Goal: Information Seeking & Learning: Check status

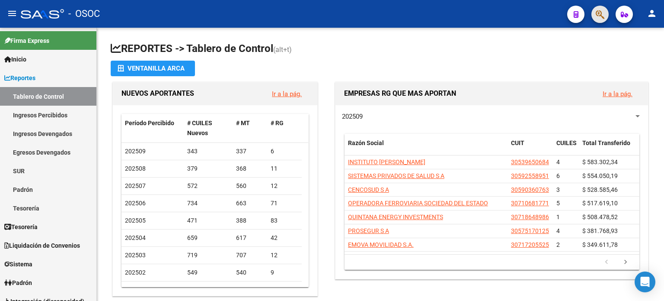
click at [593, 14] on button "button" at bounding box center [600, 14] width 17 height 17
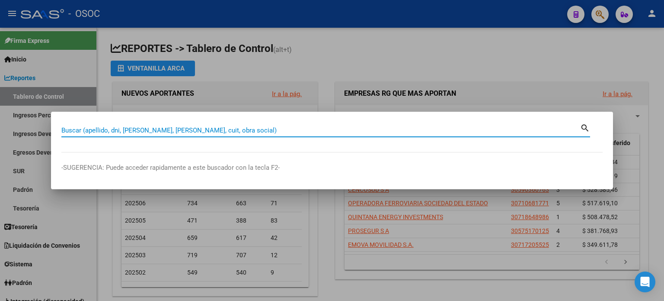
paste input "39770946"
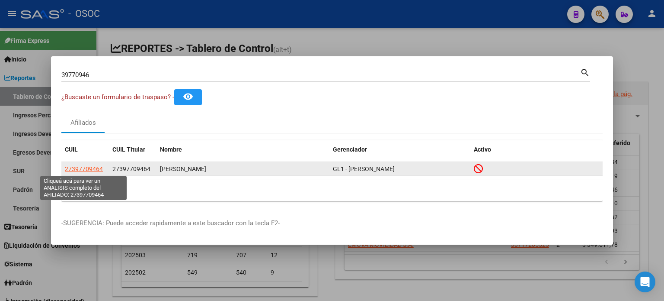
click at [92, 166] on span "27397709464" at bounding box center [84, 168] width 38 height 7
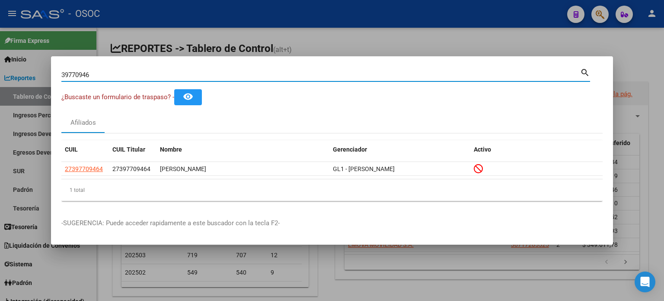
drag, startPoint x: 63, startPoint y: 75, endPoint x: 12, endPoint y: 57, distance: 54.0
click at [12, 58] on div "39770946 Buscar (apellido, dni, cuil, nro traspaso, cuit, obra social) search ¿…" at bounding box center [332, 150] width 664 height 301
paste input "40812450"
type input "40812450"
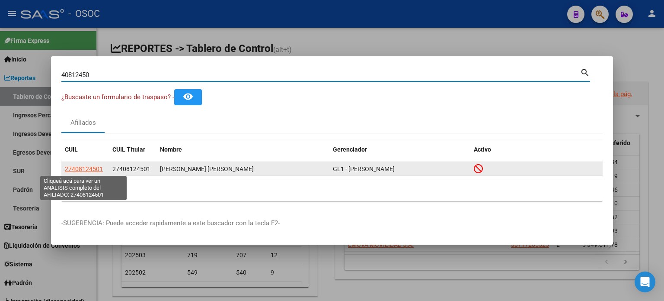
click at [86, 170] on span "27408124501" at bounding box center [84, 168] width 38 height 7
type textarea "27408124501"
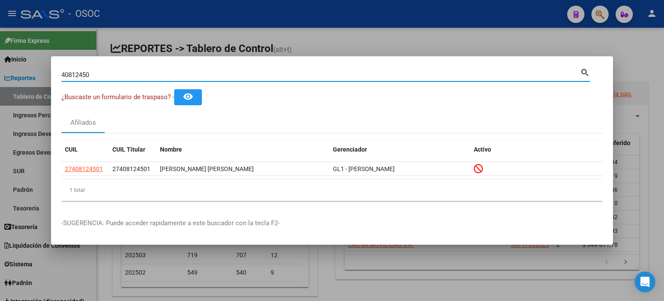
drag, startPoint x: 76, startPoint y: 76, endPoint x: 62, endPoint y: 75, distance: 13.9
click at [62, 75] on input "40812450" at bounding box center [320, 75] width 519 height 8
paste input "39915085"
type input "39915085"
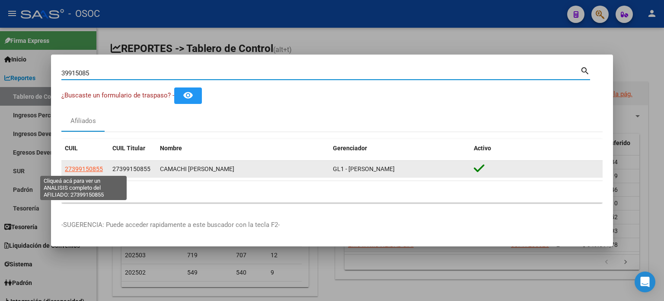
click at [99, 167] on span "27399150855" at bounding box center [84, 168] width 38 height 7
type textarea "27399150855"
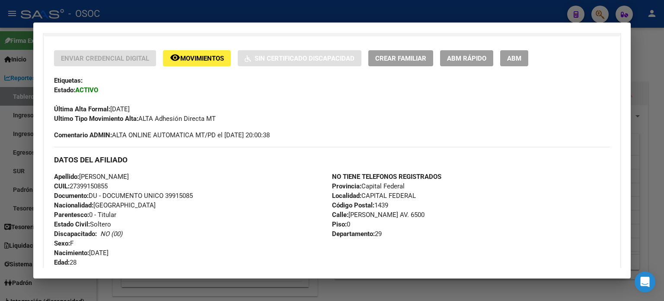
scroll to position [422, 0]
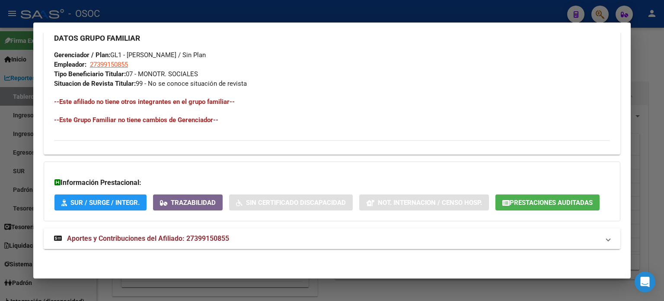
click at [206, 240] on span "Aportes y Contribuciones del Afiliado: 27399150855" at bounding box center [148, 238] width 162 height 8
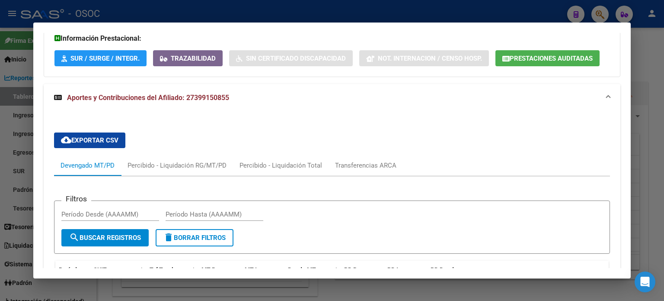
scroll to position [602, 0]
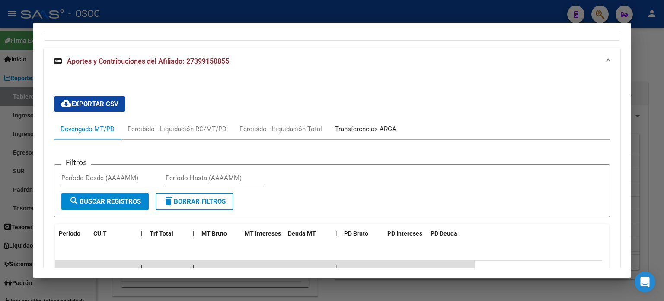
click at [341, 129] on div "Transferencias ARCA" at bounding box center [365, 129] width 61 height 10
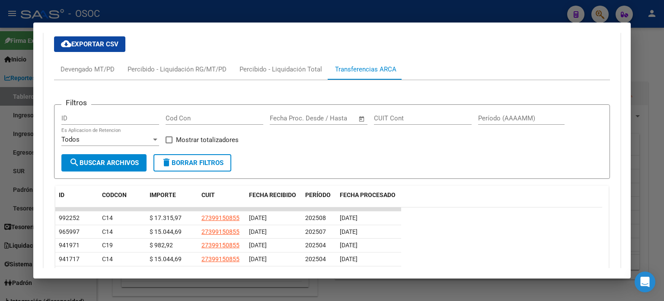
scroll to position [607, 0]
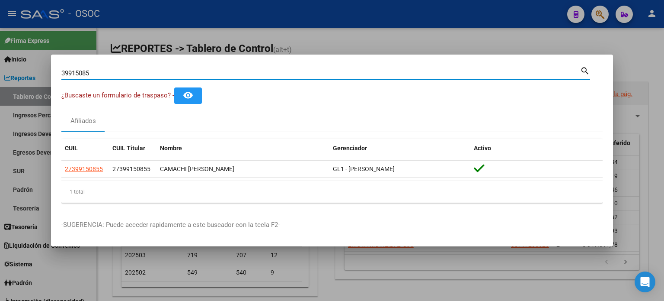
drag, startPoint x: 114, startPoint y: 72, endPoint x: 47, endPoint y: 70, distance: 67.5
click at [47, 70] on div "39915085 Buscar (apellido, dni, cuil, nro traspaso, cuit, obra social) search ¿…" at bounding box center [332, 150] width 664 height 301
paste input "94417676"
type input "94417676"
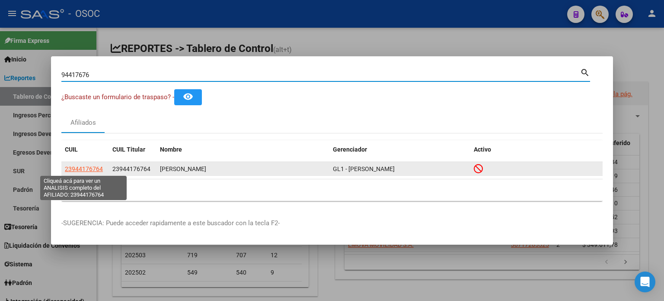
click at [83, 171] on span "23944176764" at bounding box center [84, 168] width 38 height 7
type textarea "23944176764"
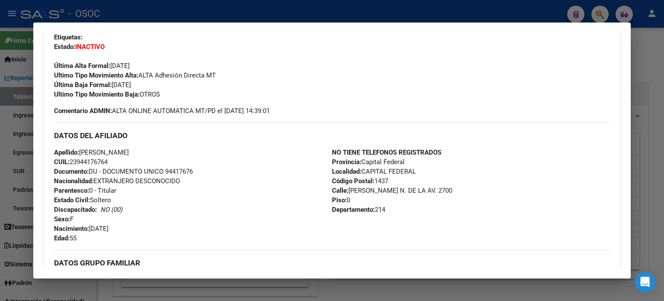
scroll to position [43, 0]
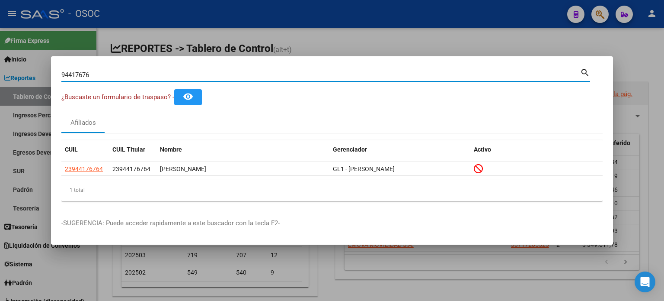
drag, startPoint x: 99, startPoint y: 75, endPoint x: 3, endPoint y: 68, distance: 96.2
click at [3, 68] on div "94417676 Buscar (apellido, dni, cuil, nro traspaso, cuit, obra social) search ¿…" at bounding box center [332, 150] width 664 height 301
paste input "2901662"
type input "92901662"
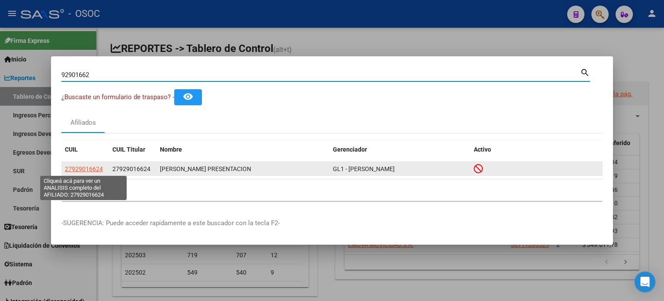
click at [94, 170] on span "27929016624" at bounding box center [84, 168] width 38 height 7
type textarea "27929016624"
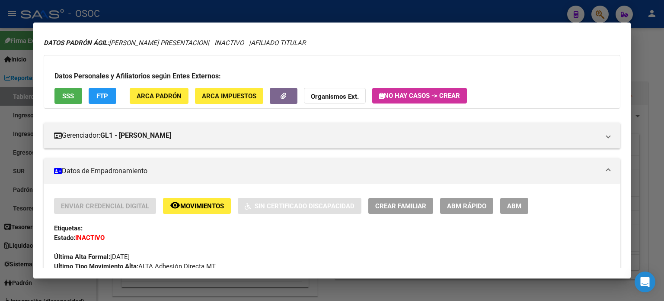
scroll to position [0, 0]
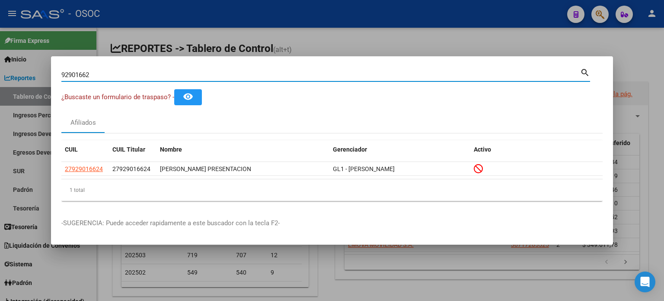
drag, startPoint x: 106, startPoint y: 79, endPoint x: 26, endPoint y: 69, distance: 80.1
click at [26, 69] on div "92901662 Buscar (apellido, dni, cuil, nro traspaso, cuit, obra social) search ¿…" at bounding box center [332, 150] width 664 height 301
paste input "39907504"
type input "39907504"
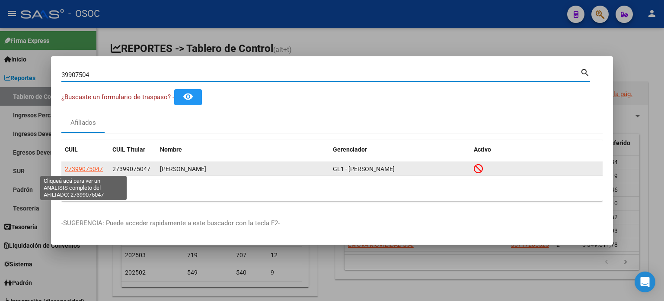
click at [84, 167] on span "27399075047" at bounding box center [84, 168] width 38 height 7
type textarea "27399075047"
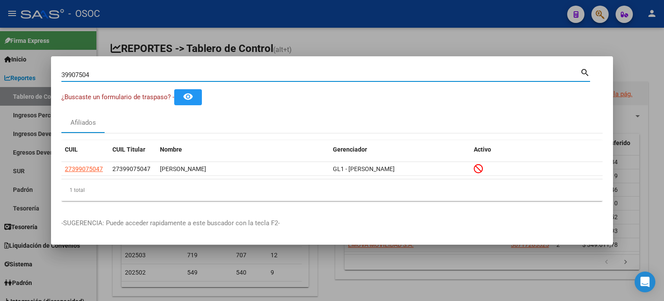
drag, startPoint x: 81, startPoint y: 75, endPoint x: 29, endPoint y: 76, distance: 51.9
click at [29, 76] on div "39907504 Buscar (apellido, dni, cuil, nro traspaso, cuit, obra social) search ¿…" at bounding box center [332, 150] width 664 height 301
paste input "94998810"
click at [0, 77] on div "9499881004 Buscar (apellido, dni, cuil, nro traspaso, cuit, obra social) search…" at bounding box center [332, 150] width 664 height 301
paste input
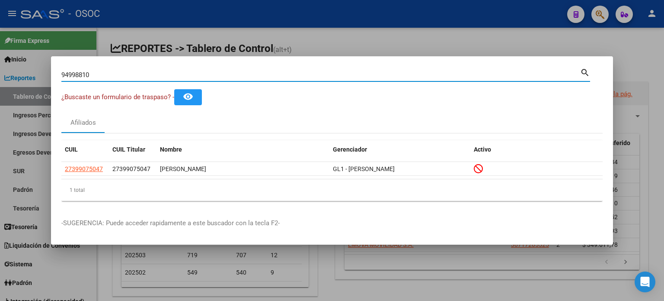
type input "94998810"
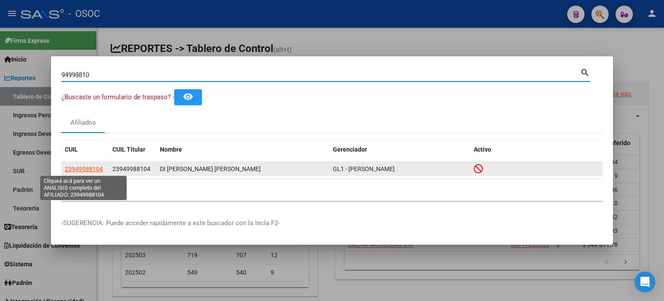
click at [76, 165] on span "23949988104" at bounding box center [84, 168] width 38 height 7
type textarea "23949988104"
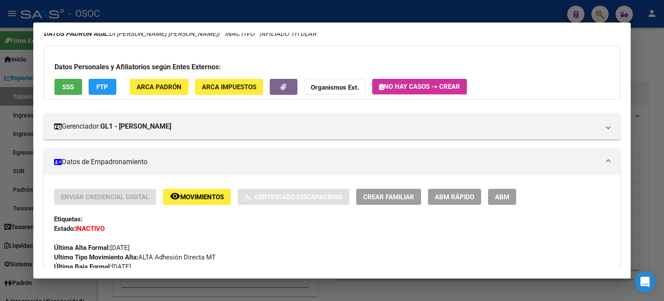
scroll to position [86, 0]
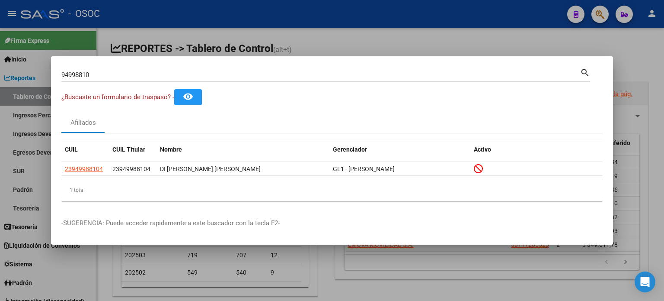
click at [7, 72] on div "94998810 Buscar (apellido, dni, cuil, nro traspaso, cuit, obra social) search ¿…" at bounding box center [332, 150] width 664 height 301
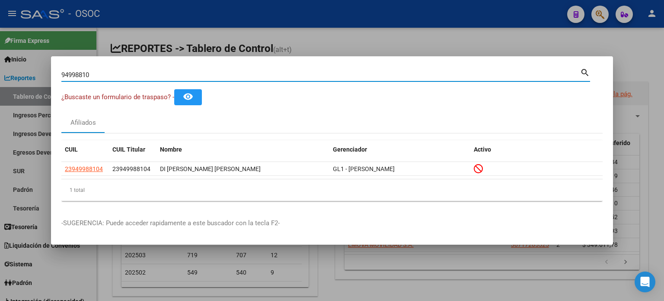
paste input "43033795"
type input "43033795"
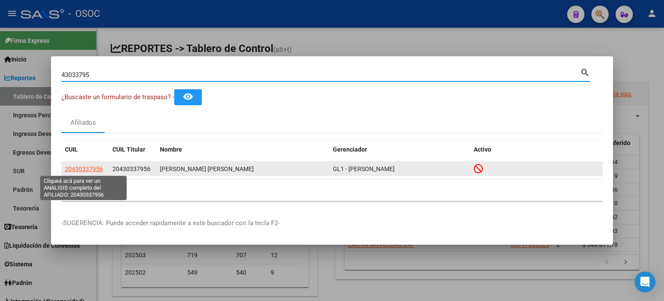
click at [84, 168] on span "20430337956" at bounding box center [84, 168] width 38 height 7
type textarea "20430337956"
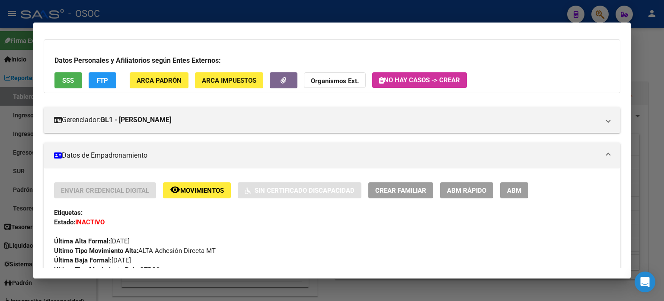
scroll to position [0, 0]
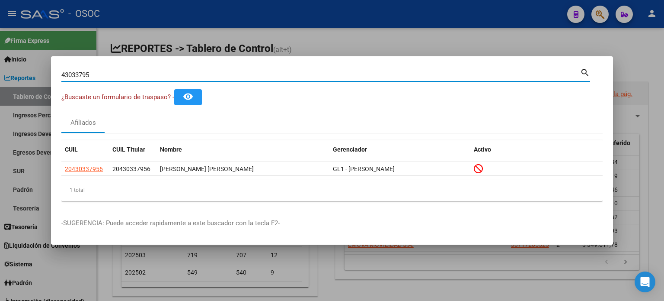
drag, startPoint x: 112, startPoint y: 73, endPoint x: 9, endPoint y: 61, distance: 103.7
click at [9, 61] on div "43033795 Buscar (apellido, dni, cuil, nro traspaso, cuit, obra social) search ¿…" at bounding box center [332, 150] width 664 height 301
paste input "40510977"
type input "40510977"
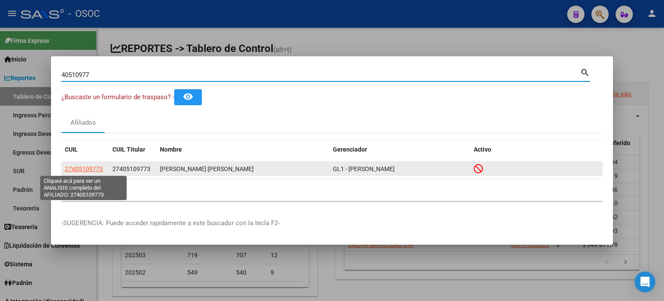
click at [83, 166] on span "27405109773" at bounding box center [84, 168] width 38 height 7
type textarea "27405109773"
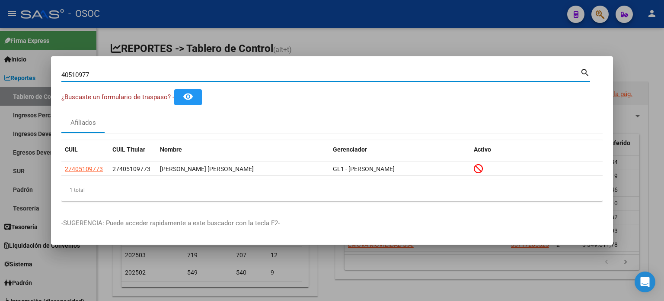
drag, startPoint x: 70, startPoint y: 76, endPoint x: 0, endPoint y: 79, distance: 70.6
click at [0, 79] on div "40510977 Buscar (apellido, dni, cuil, nro traspaso, cuit, obra social) search ¿…" at bounding box center [332, 150] width 664 height 301
paste input "94473021"
type input "94473021"
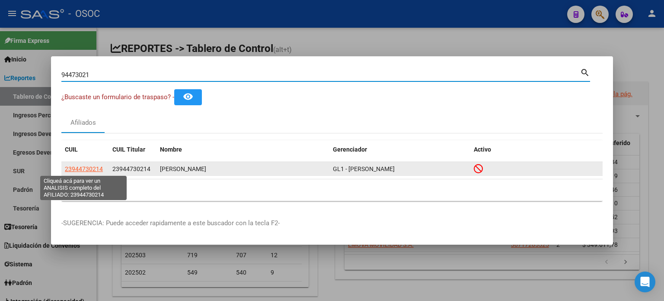
click at [94, 166] on span "23944730214" at bounding box center [84, 168] width 38 height 7
type textarea "23944730214"
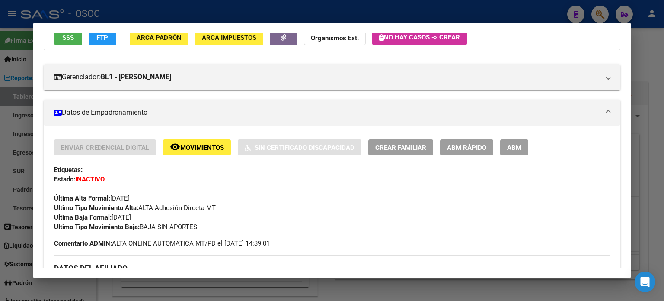
scroll to position [130, 0]
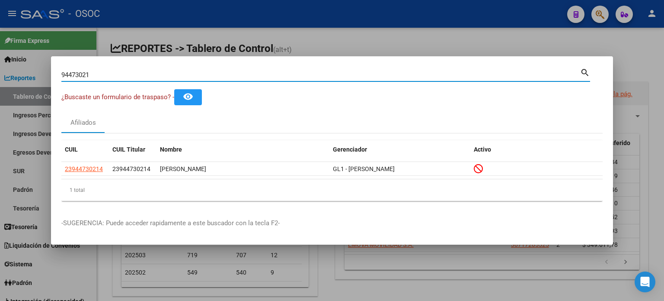
click at [104, 73] on input "94473021" at bounding box center [320, 75] width 519 height 8
paste input "56173952"
drag, startPoint x: 157, startPoint y: 74, endPoint x: 38, endPoint y: 71, distance: 119.8
click at [38, 71] on div "9447302156173952 Buscar (apellido, dni, cuil, nro traspaso, cuit, obra social) …" at bounding box center [332, 150] width 664 height 301
paste input
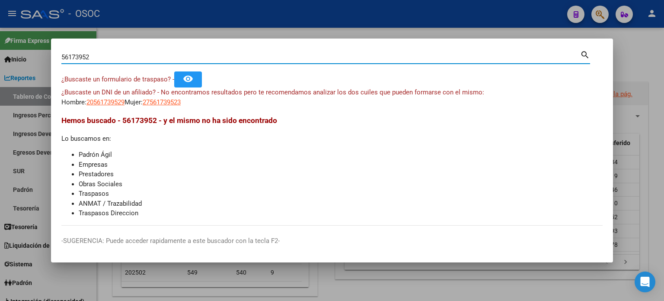
drag, startPoint x: 88, startPoint y: 57, endPoint x: 35, endPoint y: 54, distance: 53.7
click at [35, 54] on div "56173952 Buscar (apellido, dni, cuil, nro traspaso, cuit, obra social) search ¿…" at bounding box center [332, 150] width 664 height 301
paste input "43001176"
type input "43001176"
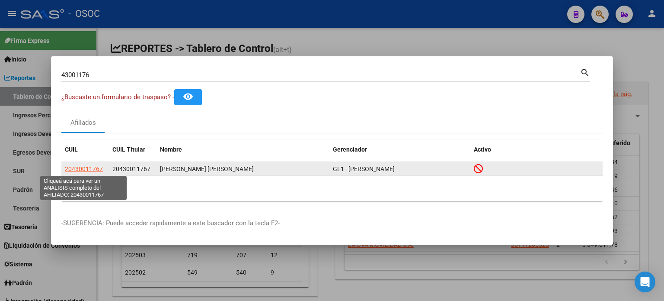
click at [90, 167] on span "20430011767" at bounding box center [84, 168] width 38 height 7
type textarea "20430011767"
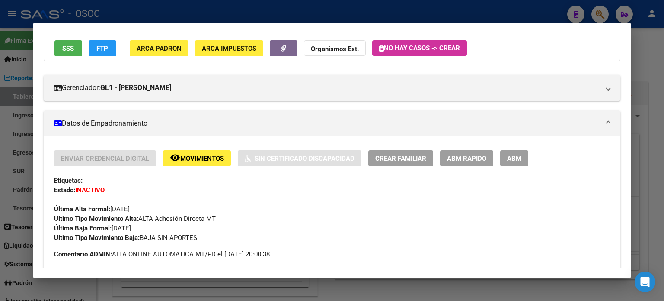
scroll to position [86, 0]
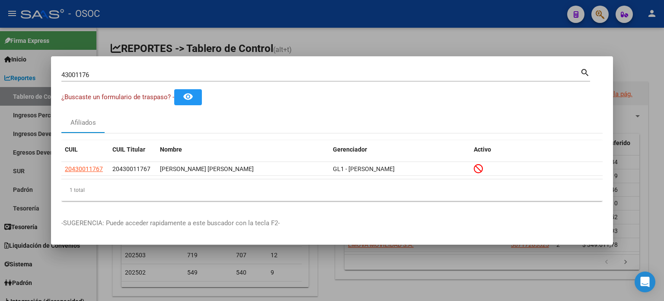
drag, startPoint x: 47, startPoint y: 72, endPoint x: 0, endPoint y: 64, distance: 47.3
click at [0, 64] on div "43001176 Buscar (apellido, dni, cuil, nro traspaso, cuit, obra social) search ¿…" at bounding box center [332, 150] width 664 height 301
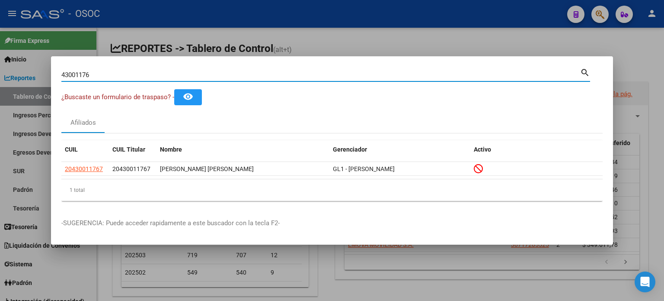
paste input "32849083"
type input "32849083"
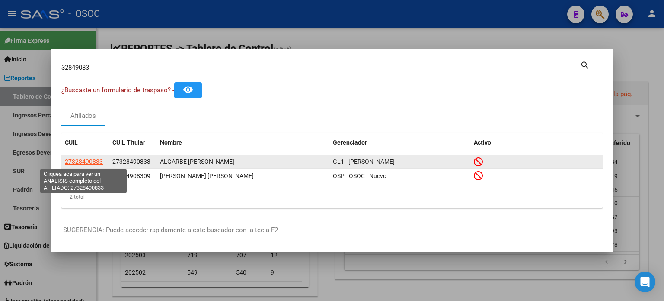
click at [84, 163] on span "27328490833" at bounding box center [84, 161] width 38 height 7
type textarea "27328490833"
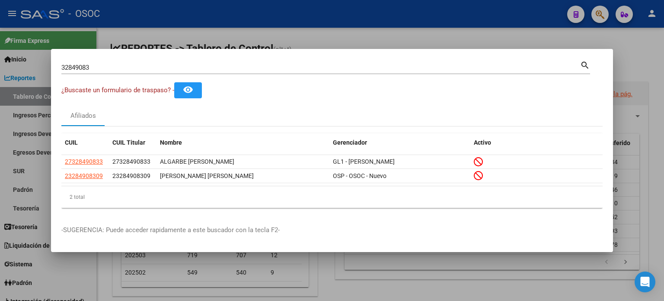
drag, startPoint x: 45, startPoint y: 60, endPoint x: 0, endPoint y: 59, distance: 44.6
click at [0, 59] on div "32849083 Buscar (apellido, dni, cuil, nro traspaso, cuit, obra social) search ¿…" at bounding box center [332, 150] width 664 height 301
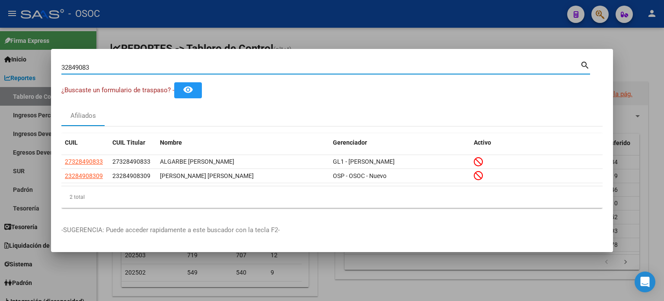
paste input "40012487"
type input "40012487"
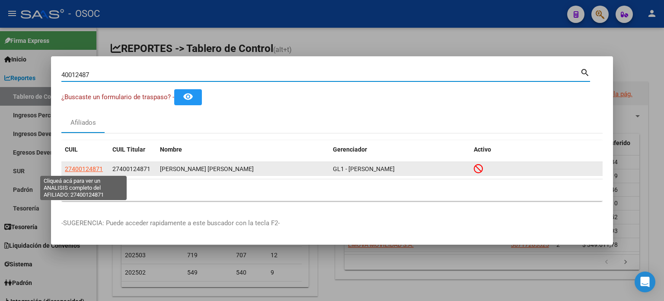
click at [87, 167] on span "27400124871" at bounding box center [84, 168] width 38 height 7
type textarea "27400124871"
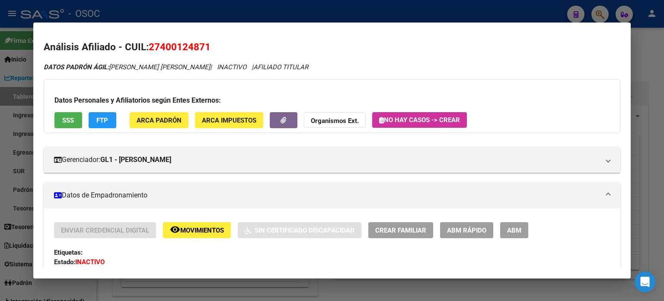
scroll to position [0, 0]
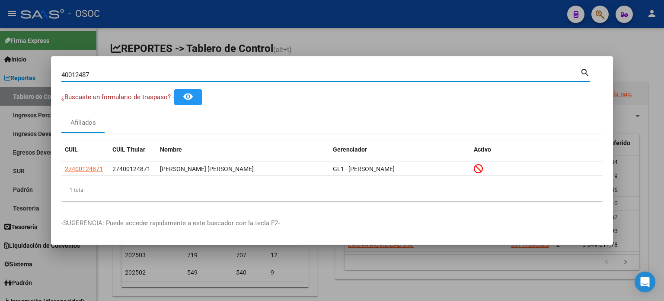
drag, startPoint x: 111, startPoint y: 73, endPoint x: 0, endPoint y: 75, distance: 110.7
click at [0, 75] on div "40012487 Buscar (apellido, dni, cuil, nro traspaso, cuit, obra social) search ¿…" at bounding box center [332, 150] width 664 height 301
paste input "1107388"
type input "41107388"
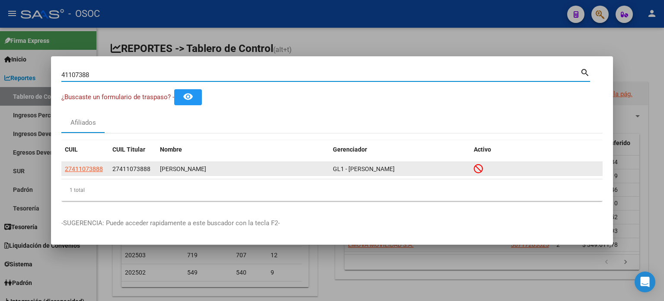
click at [87, 169] on span "27411073888" at bounding box center [84, 168] width 38 height 7
type textarea "27411073888"
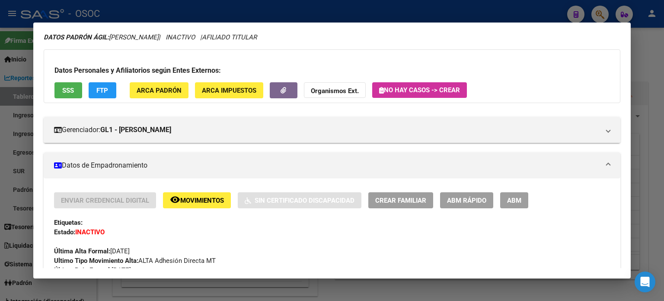
scroll to position [86, 0]
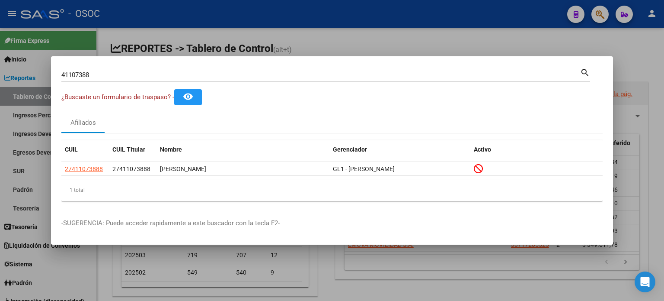
click at [3, 79] on div "41107388 Buscar (apellido, dni, cuil, nro traspaso, cuit, obra social) search ¿…" at bounding box center [332, 150] width 664 height 301
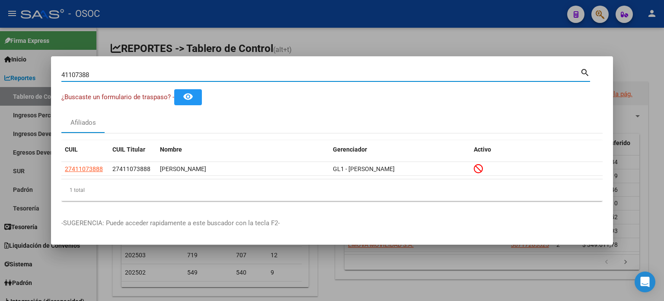
paste input "32603153"
type input "32603153"
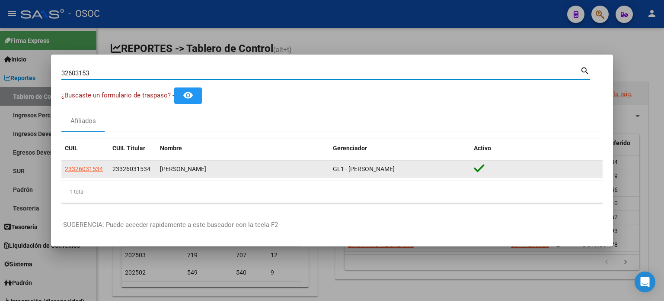
click at [91, 172] on span "23326031534" at bounding box center [84, 168] width 38 height 7
type textarea "23326031534"
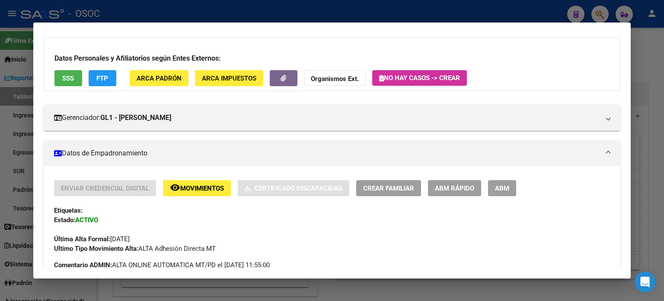
scroll to position [99, 0]
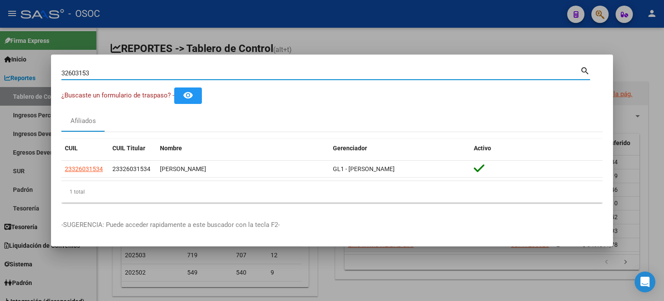
drag, startPoint x: 95, startPoint y: 74, endPoint x: 40, endPoint y: 77, distance: 54.6
click at [40, 77] on div "32603153 Buscar (apellido, dni, cuil, nro traspaso, cuit, obra social) search ¿…" at bounding box center [332, 150] width 664 height 301
paste input "94556691"
type input "94556691"
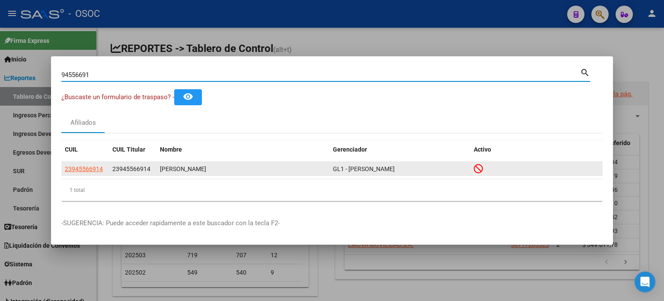
click at [76, 167] on span "23945566914" at bounding box center [84, 168] width 38 height 7
type textarea "23945566914"
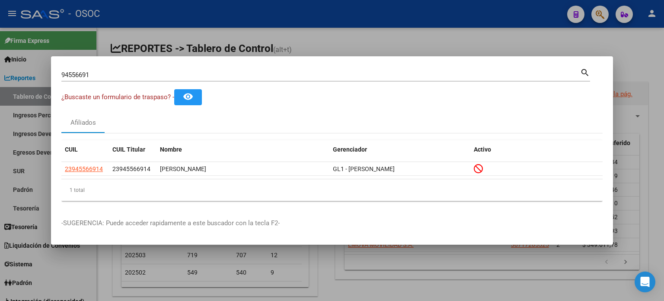
drag, startPoint x: 133, startPoint y: 69, endPoint x: 22, endPoint y: 64, distance: 110.4
click at [22, 64] on div "94556691 Buscar (apellido, dni, cuil, nro traspaso, cuit, obra social) search ¿…" at bounding box center [332, 150] width 664 height 301
drag, startPoint x: 113, startPoint y: 77, endPoint x: 0, endPoint y: 82, distance: 113.0
click at [0, 82] on div "94556691 Buscar (apellido, dni, cuil, nro traspaso, cuit, obra social) search ¿…" at bounding box center [332, 150] width 664 height 301
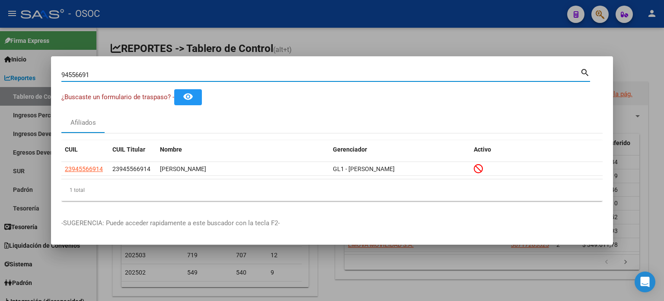
paste input "057510"
type input "94057510"
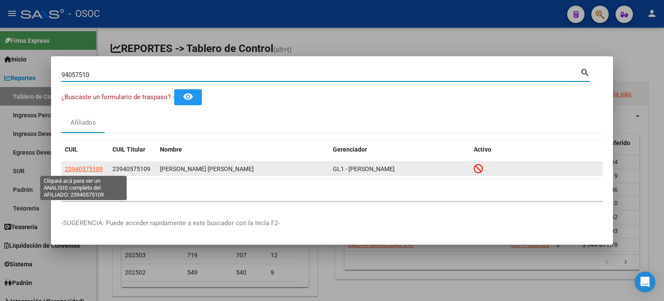
click at [81, 166] on span "23940575109" at bounding box center [84, 168] width 38 height 7
type textarea "23940575109"
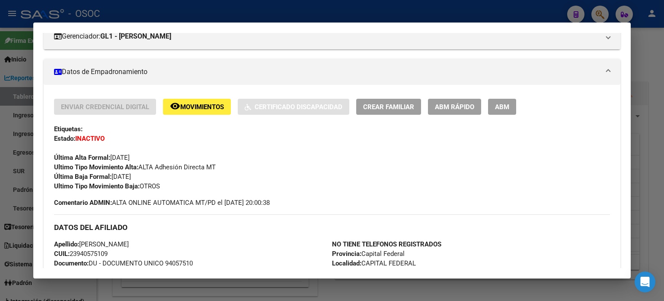
scroll to position [130, 0]
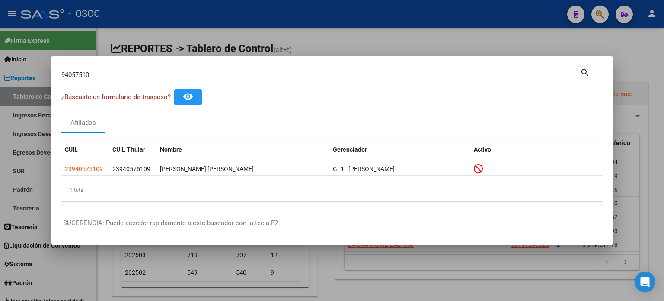
drag, startPoint x: 86, startPoint y: 68, endPoint x: 51, endPoint y: 69, distance: 35.0
click at [51, 69] on mat-dialog-content "94057510 Buscar (apellido, dni, cuil, nro traspaso, cuit, obra social) search ¿…" at bounding box center [332, 137] width 562 height 141
click at [17, 76] on div "94057510 Buscar (apellido, dni, cuil, nro traspaso, cuit, obra social) search ¿…" at bounding box center [332, 150] width 664 height 301
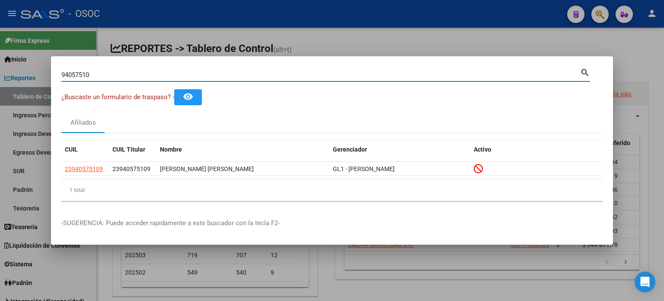
paste input "2993377"
type input "92993377"
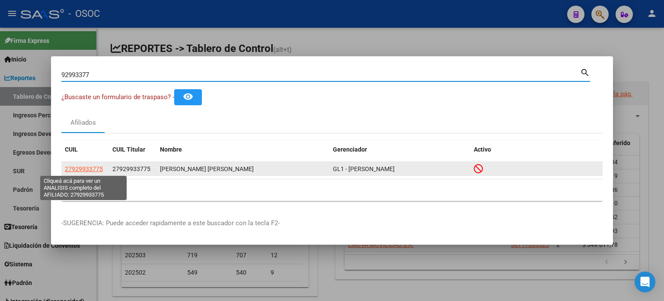
click at [90, 166] on span "27929933775" at bounding box center [84, 168] width 38 height 7
type textarea "27929933775"
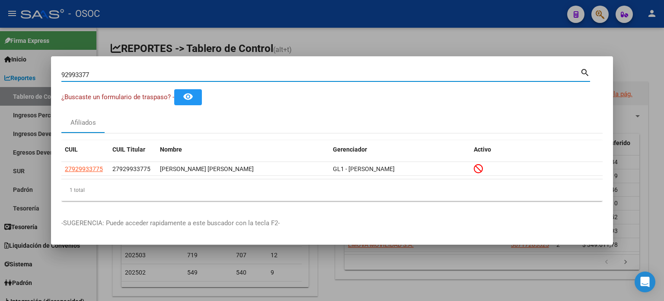
drag, startPoint x: 95, startPoint y: 74, endPoint x: 14, endPoint y: 65, distance: 80.9
click at [12, 67] on div "92993377 Buscar (apellido, dni, cuil, nro traspaso, cuit, obra social) search ¿…" at bounding box center [332, 150] width 664 height 301
paste input "5595604"
type input "95595604"
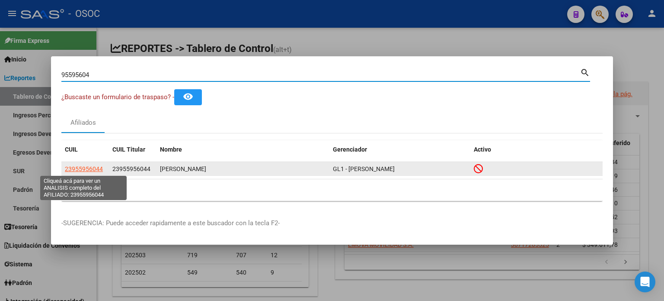
click at [97, 168] on span "23955956044" at bounding box center [84, 168] width 38 height 7
type textarea "23955956044"
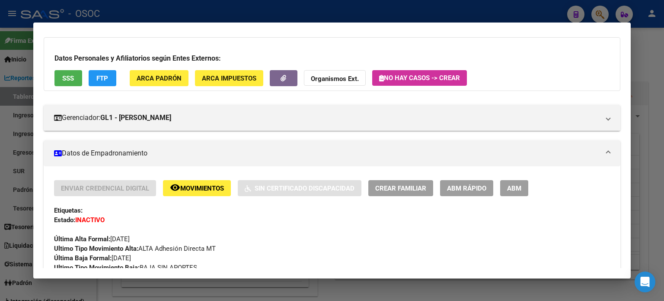
scroll to position [86, 0]
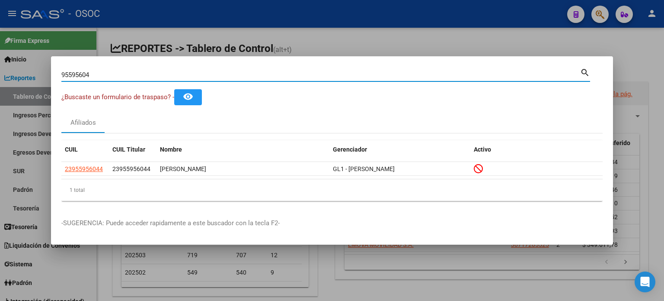
drag, startPoint x: 110, startPoint y: 77, endPoint x: 0, endPoint y: 79, distance: 109.9
click at [0, 79] on div "95595604 Buscar (apellido, dni, cuil, nro traspaso, cuit, obra social) search ¿…" at bounding box center [332, 150] width 664 height 301
paste input "4813302"
type input "94813302"
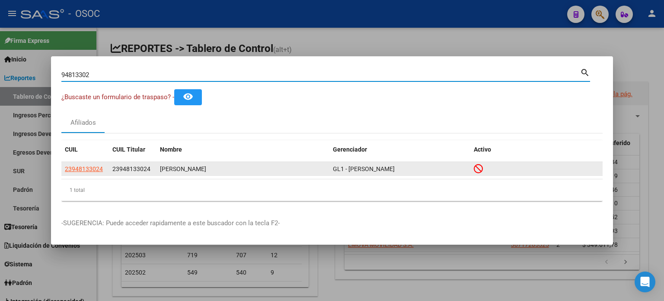
click at [73, 168] on span "23948133024" at bounding box center [84, 168] width 38 height 7
type textarea "23948133024"
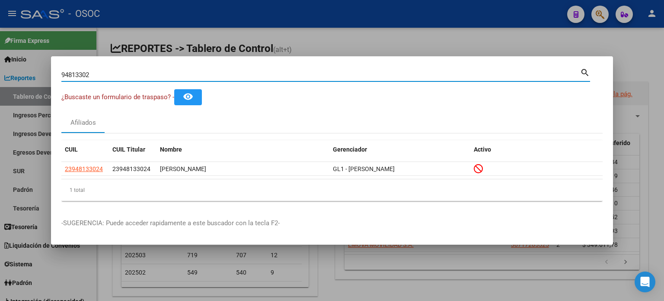
drag, startPoint x: 52, startPoint y: 75, endPoint x: 0, endPoint y: 75, distance: 51.9
click at [0, 75] on div "94813302 Buscar (apellido, dni, cuil, nro traspaso, cuit, obra social) search ¿…" at bounding box center [332, 150] width 664 height 301
paste input "2921426"
type input "92921426"
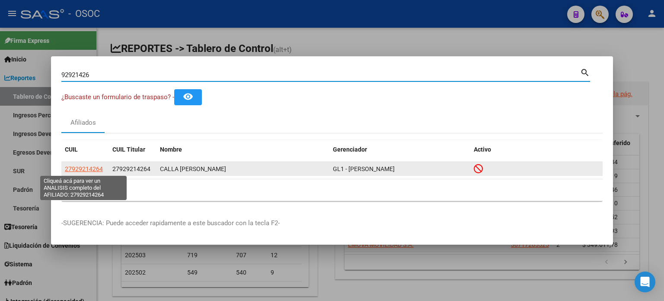
click at [83, 169] on span "27929214264" at bounding box center [84, 168] width 38 height 7
type textarea "27929214264"
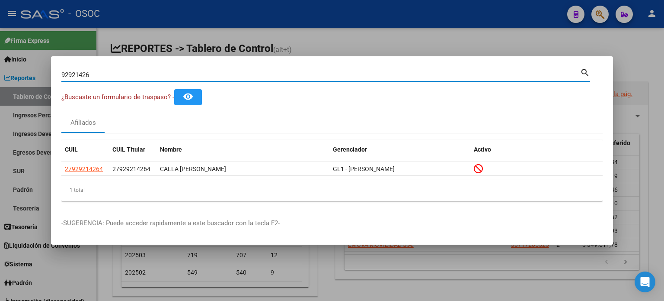
drag, startPoint x: 85, startPoint y: 75, endPoint x: 39, endPoint y: 86, distance: 47.1
click at [39, 86] on div "92921426 Buscar (apellido, dni, cuil, nro traspaso, cuit, obra social) search ¿…" at bounding box center [332, 150] width 664 height 301
paste input "30606781"
type input "30606781"
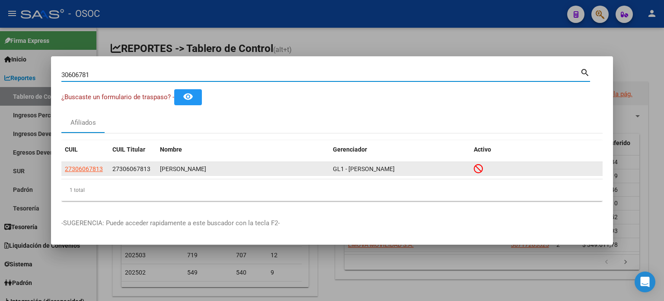
click at [74, 170] on span "27306067813" at bounding box center [84, 168] width 38 height 7
type textarea "27306067813"
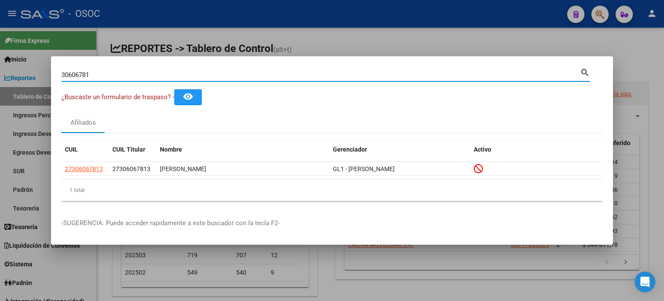
drag, startPoint x: 97, startPoint y: 72, endPoint x: 26, endPoint y: 70, distance: 70.9
click at [26, 70] on div "30606781 Buscar (apellido, dni, cuil, nro traspaso, cuit, obra social) search ¿…" at bounding box center [332, 150] width 664 height 301
paste input "95419978"
type input "95419978"
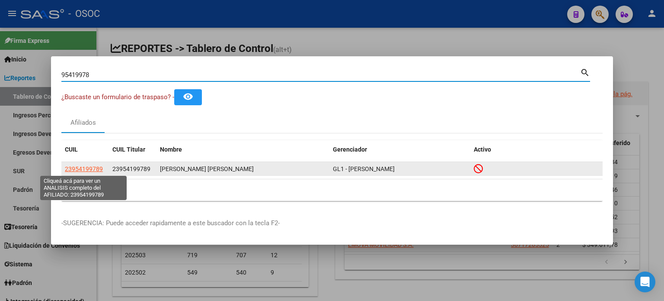
click at [90, 167] on span "23954199789" at bounding box center [84, 168] width 38 height 7
type textarea "23954199789"
